Goal: Information Seeking & Learning: Learn about a topic

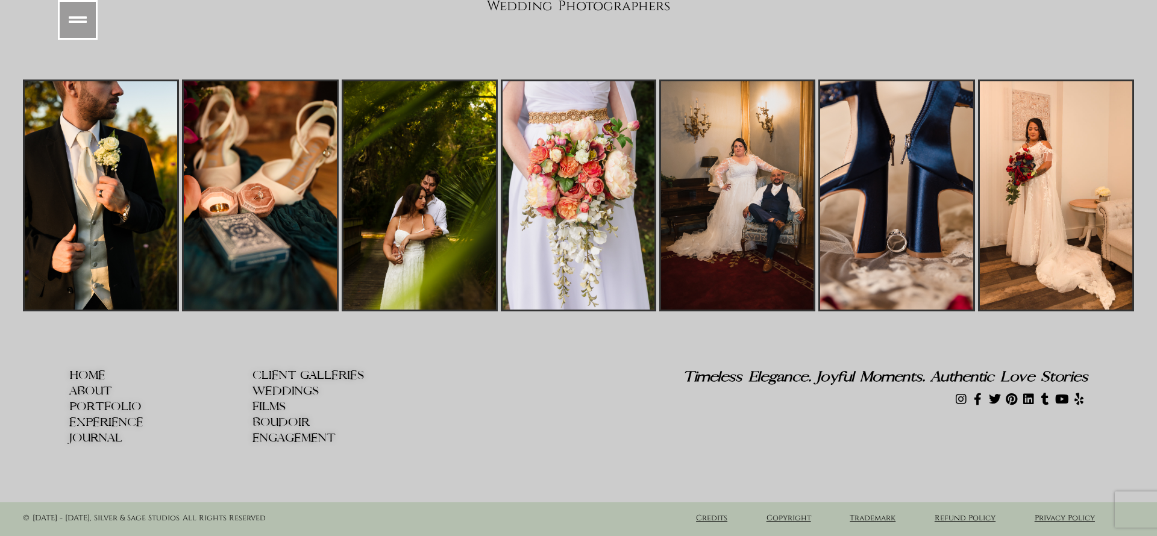
scroll to position [19995, 0]
